Goal: Task Accomplishment & Management: Use online tool/utility

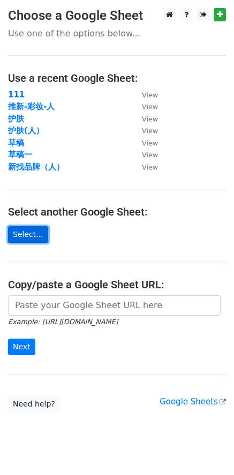
click at [33, 238] on link "Select..." at bounding box center [28, 234] width 40 height 17
click at [22, 231] on link "Select..." at bounding box center [28, 234] width 40 height 17
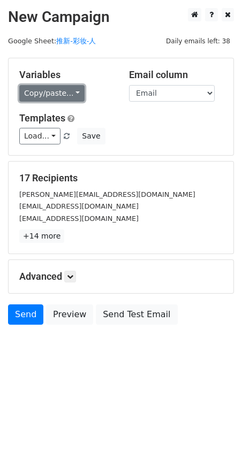
click at [67, 95] on link "Copy/paste..." at bounding box center [51, 93] width 65 height 17
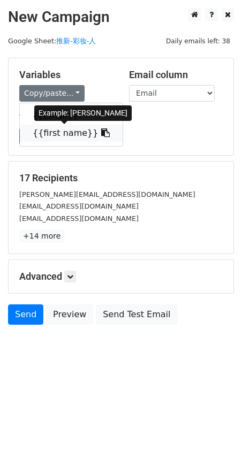
click at [50, 134] on link "{{first name}}" at bounding box center [71, 133] width 103 height 17
